Goal: Check status

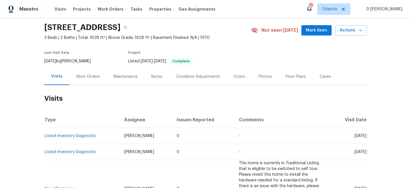
scroll to position [25, 0]
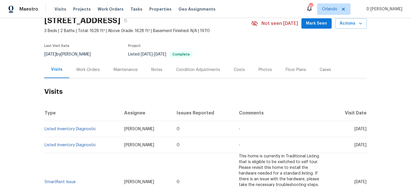
click at [94, 69] on div "Work Orders" at bounding box center [88, 70] width 24 height 6
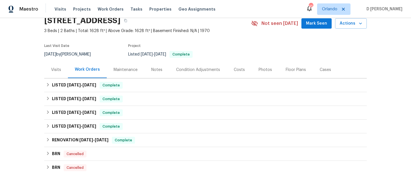
click at [59, 71] on div "Visits" at bounding box center [56, 70] width 10 height 6
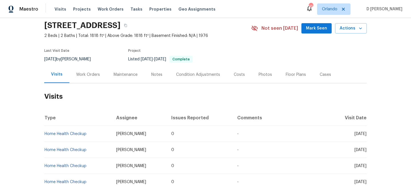
scroll to position [27, 0]
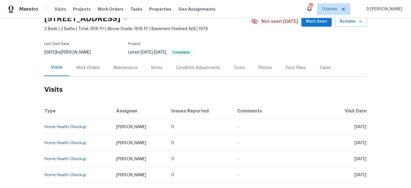
click at [84, 63] on div "Work Orders" at bounding box center [87, 67] width 37 height 17
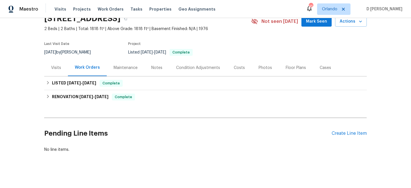
click at [55, 70] on div "Visits" at bounding box center [56, 68] width 10 height 6
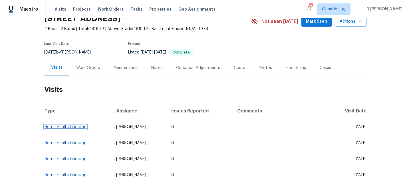
click at [67, 126] on link "Home Health Checkup" at bounding box center [66, 127] width 42 height 4
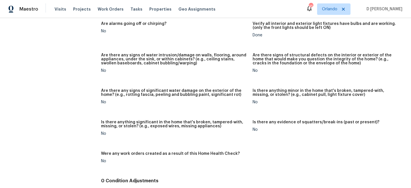
scroll to position [397, 0]
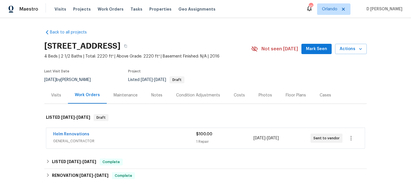
scroll to position [33, 0]
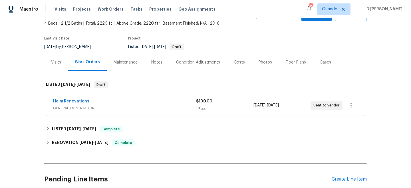
click at [146, 106] on span "GENERAL_CONTRACTOR" at bounding box center [124, 108] width 143 height 6
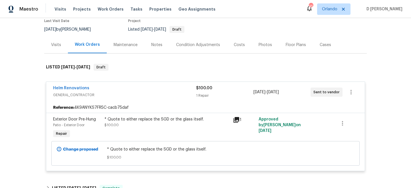
scroll to position [59, 0]
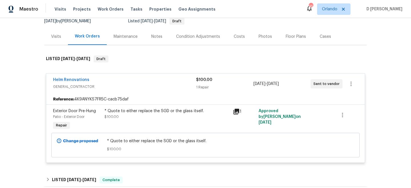
click at [238, 111] on icon at bounding box center [237, 111] width 6 height 6
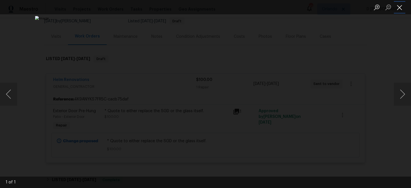
click at [398, 9] on button "Close lightbox" at bounding box center [399, 7] width 11 height 10
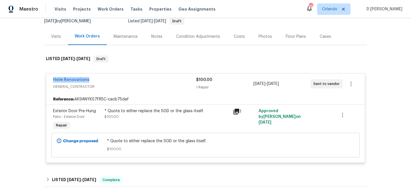
drag, startPoint x: 48, startPoint y: 78, endPoint x: 108, endPoint y: 76, distance: 60.3
click at [108, 76] on div "Helm Renovations GENERAL_CONTRACTOR $100.00 1 Repair 8/25/2025 - 8/28/2025 Sent…" at bounding box center [205, 83] width 319 height 21
drag, startPoint x: 49, startPoint y: 80, endPoint x: 108, endPoint y: 80, distance: 59.7
click at [108, 80] on div "Helm Renovations GENERAL_CONTRACTOR $100.00 1 Repair 8/25/2025 - 8/28/2025 Sent…" at bounding box center [205, 83] width 319 height 21
copy link "Helm Renovations"
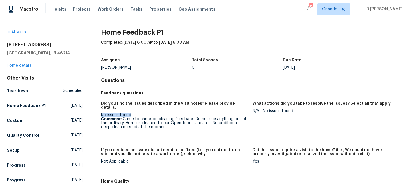
drag, startPoint x: 100, startPoint y: 110, endPoint x: 138, endPoint y: 110, distance: 38.8
click at [138, 110] on div "All visits 3114 Valley Farms Rd Indianapolis, IN 46214 Home details Other Visit…" at bounding box center [205, 175] width 397 height 292
copy div "No issues found"
click at [142, 118] on p "Comment: Came to check on cleaning feedback. Do not see anything out of the ord…" at bounding box center [174, 123] width 147 height 12
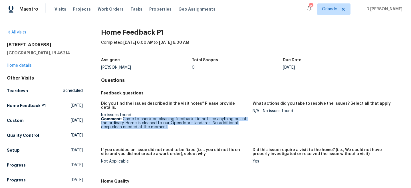
drag, startPoint x: 123, startPoint y: 114, endPoint x: 166, endPoint y: 121, distance: 43.7
click at [166, 121] on p "Comment: Came to check on cleaning feedback. Do not see anything out of the ord…" at bounding box center [174, 123] width 147 height 12
copy p "Came to check on cleaning feedback. Do not see anything out of the ordinary. Ho…"
